Goal: Navigation & Orientation: Find specific page/section

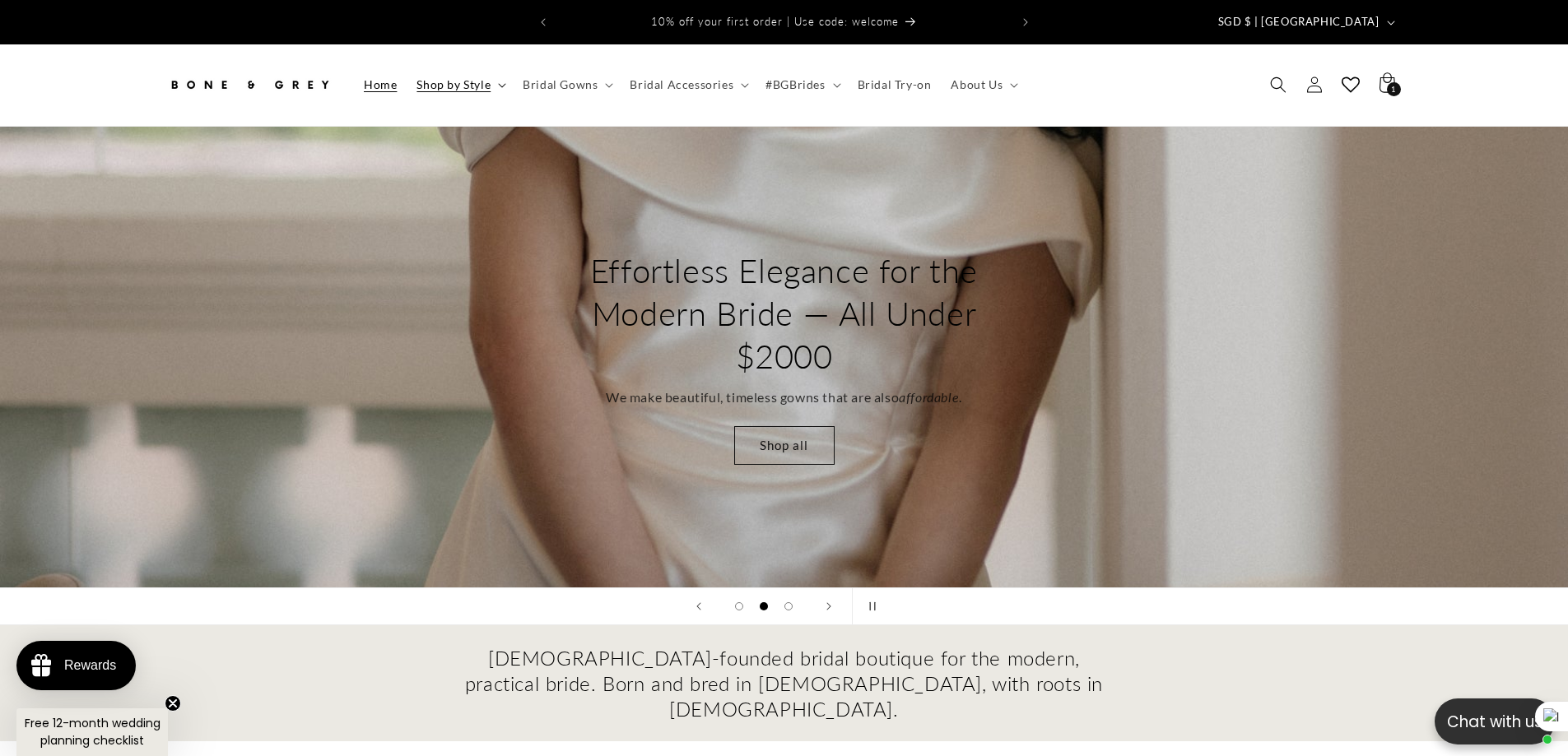
click at [473, 78] on span "Shop by Style" at bounding box center [453, 85] width 74 height 15
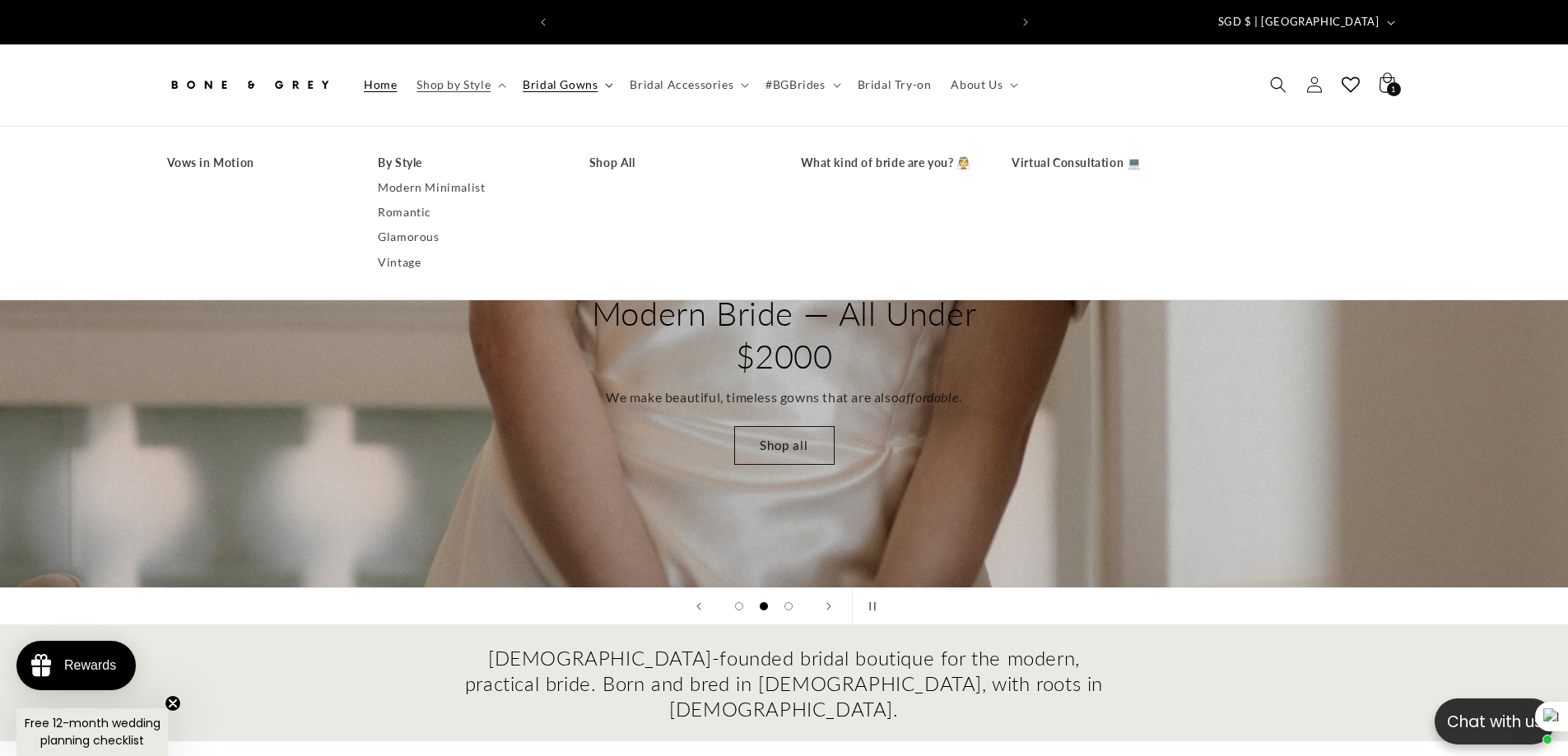
click at [549, 78] on span "Bridal Gowns" at bounding box center [560, 85] width 75 height 15
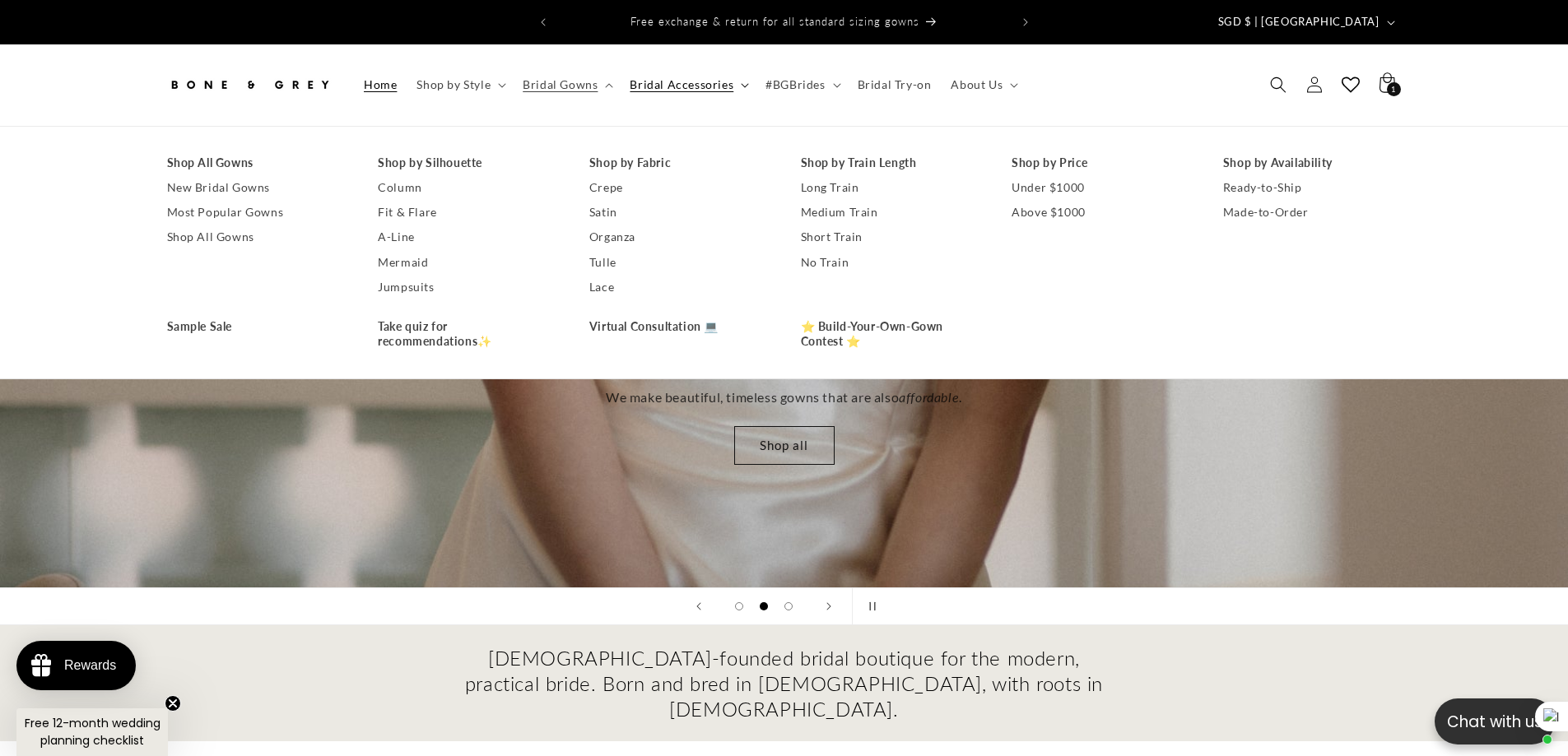
click at [655, 78] on span "Bridal Accessories" at bounding box center [681, 85] width 104 height 15
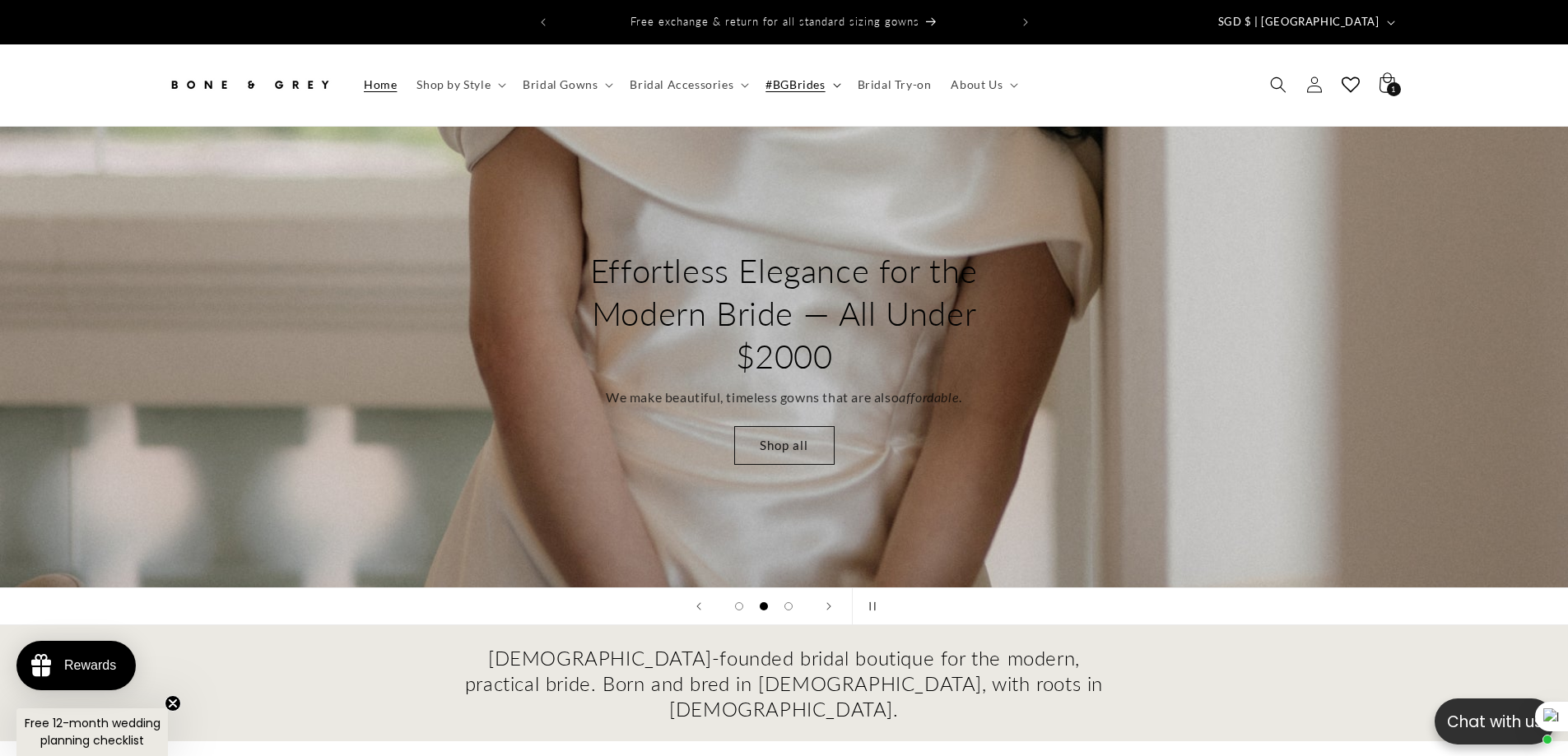
click at [770, 78] on span "#BGBrides" at bounding box center [794, 85] width 59 height 15
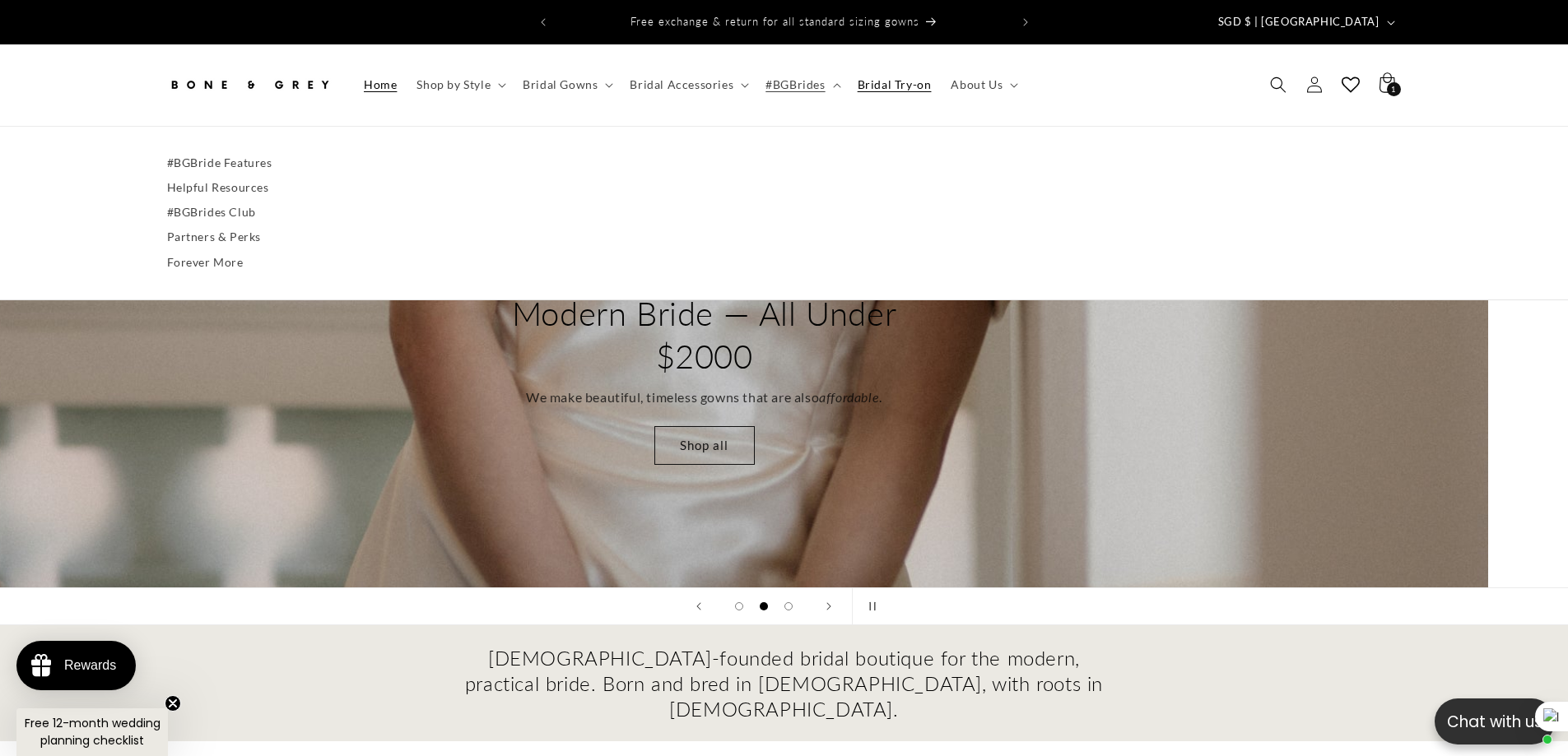
click at [885, 78] on span "Bridal Try-on" at bounding box center [894, 85] width 74 height 15
